Goal: Find specific page/section: Find specific page/section

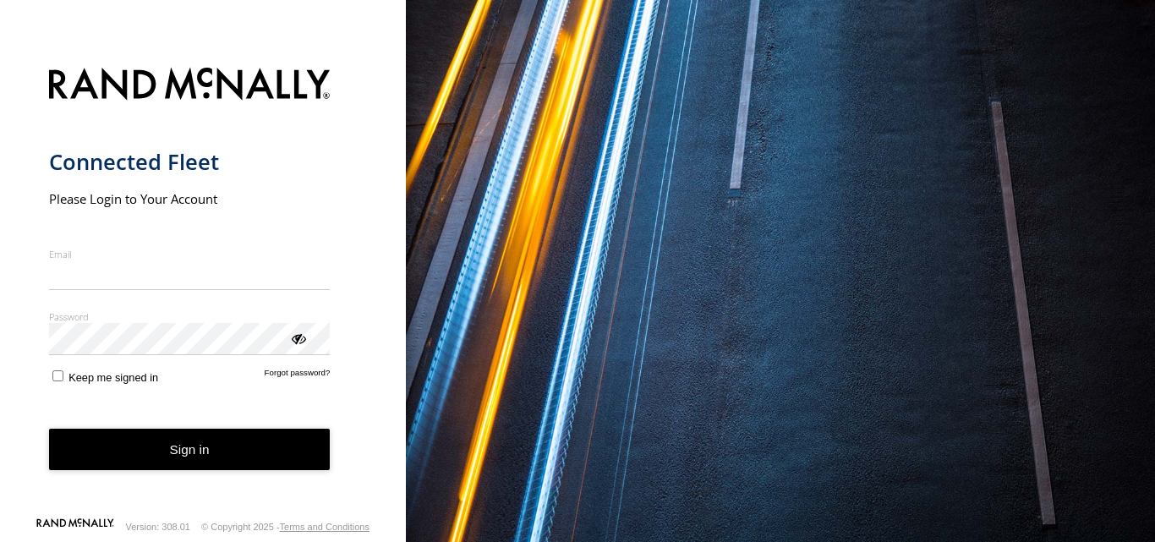
type input "**********"
click at [205, 466] on button "Sign in" at bounding box center [189, 449] width 281 height 41
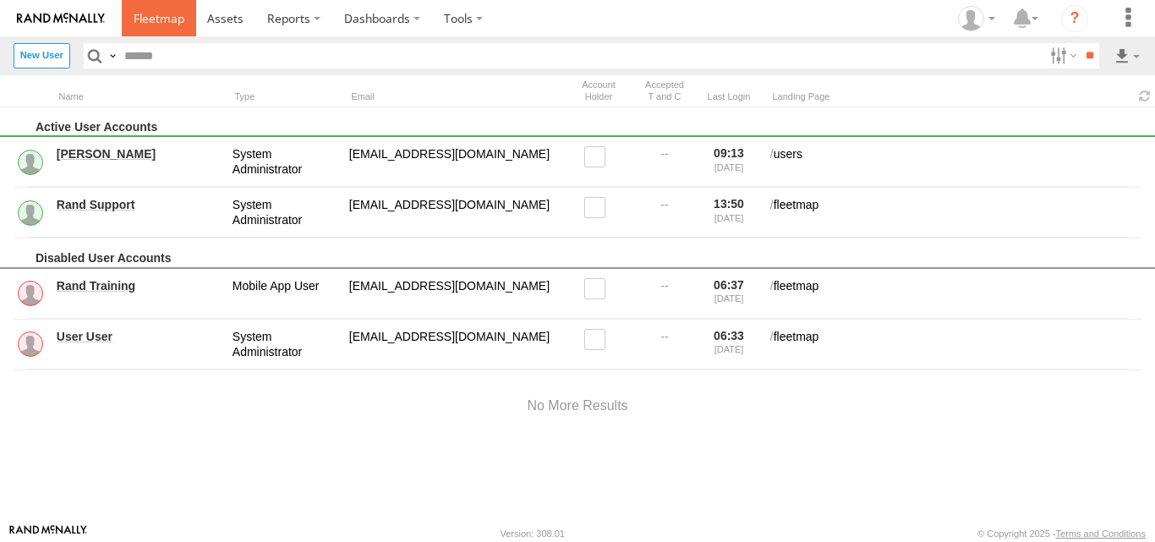
click at [162, 26] on span at bounding box center [159, 18] width 51 height 16
